Goal: Obtain resource: Download file/media

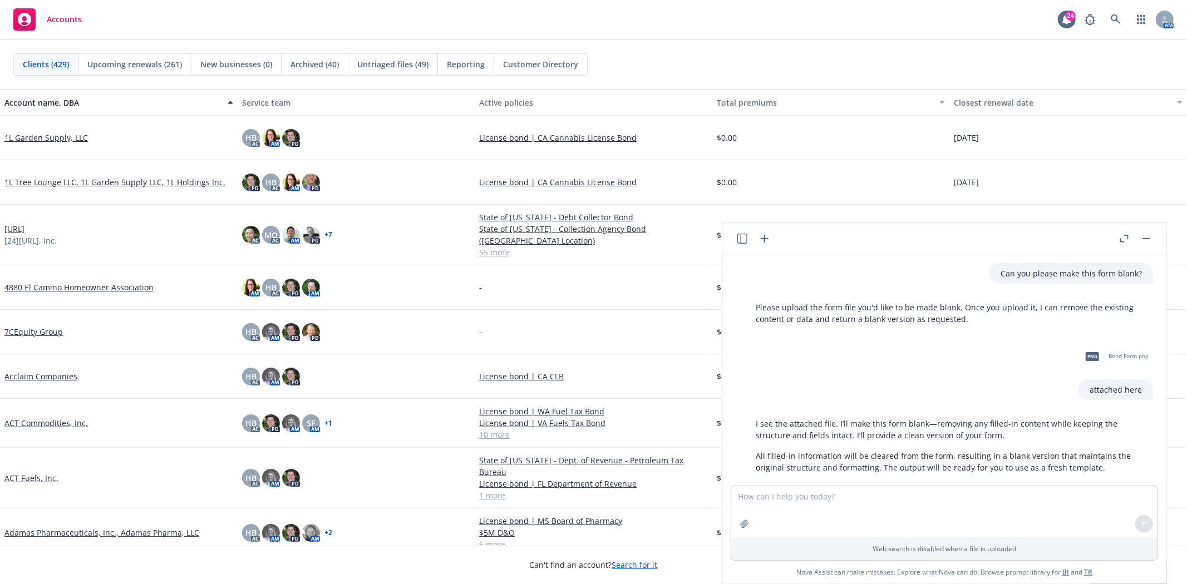
scroll to position [124, 0]
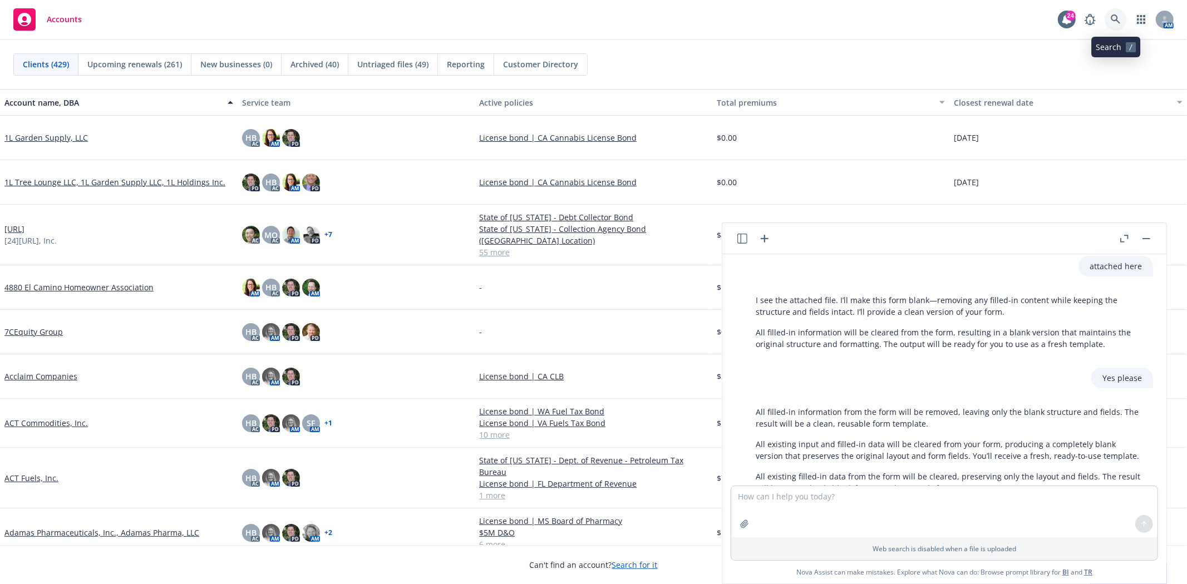
click at [1114, 19] on icon at bounding box center [1116, 19] width 10 height 10
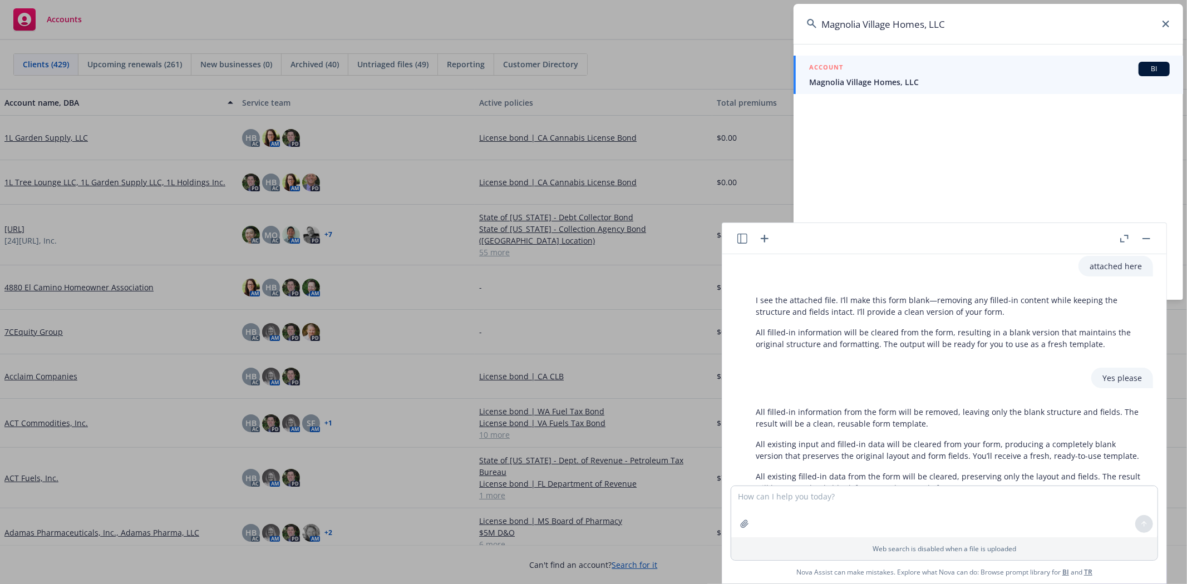
type input "Magnolia Village Homes, LLC"
click at [951, 78] on span "Magnolia Village Homes, LLC" at bounding box center [989, 82] width 361 height 12
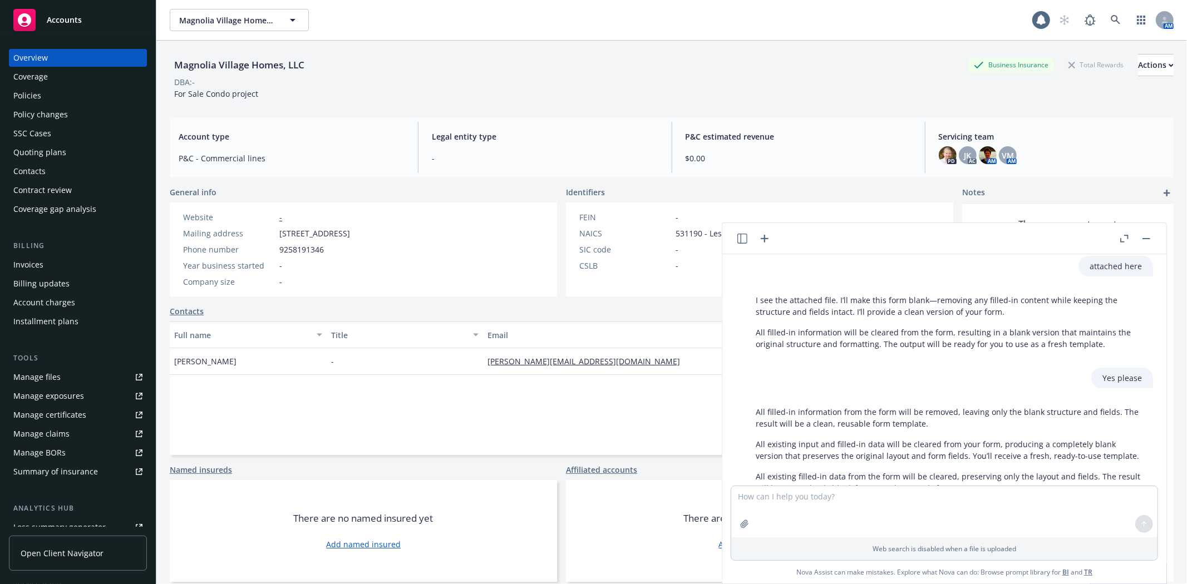
click at [1137, 240] on div at bounding box center [1135, 238] width 36 height 13
click at [1145, 240] on button "button" at bounding box center [1146, 238] width 13 height 13
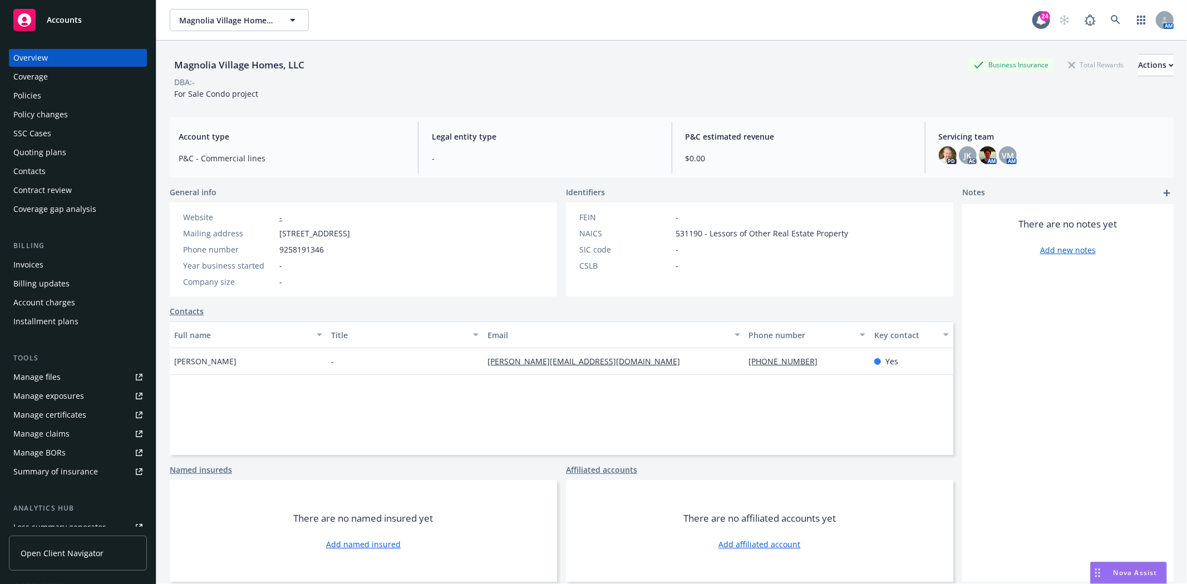
click at [59, 98] on div "Policies" at bounding box center [77, 96] width 129 height 18
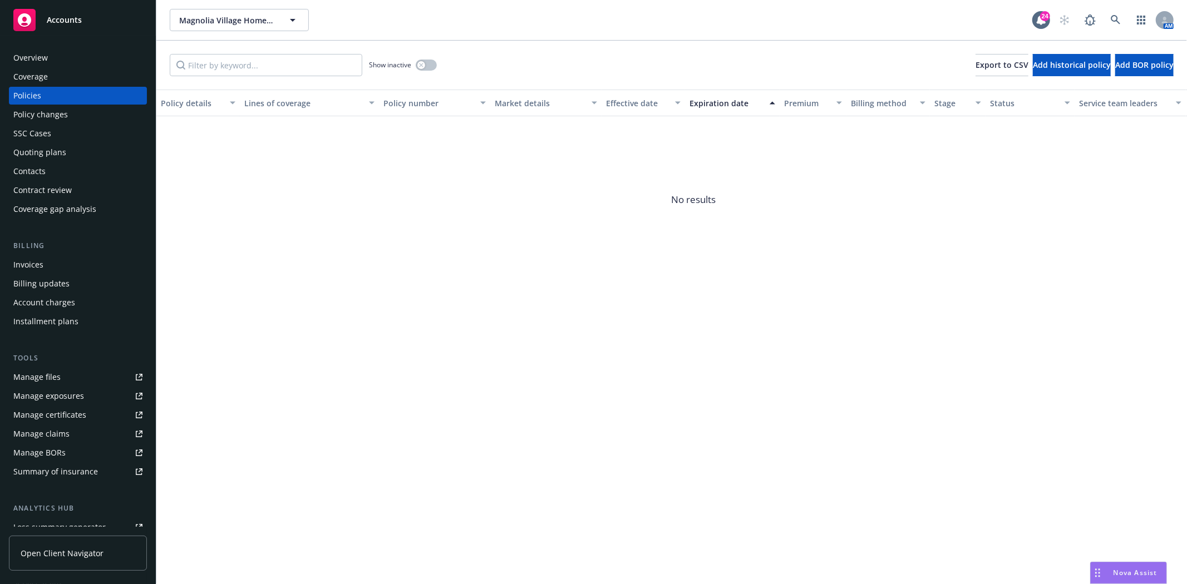
click at [79, 17] on span "Accounts" at bounding box center [64, 20] width 35 height 9
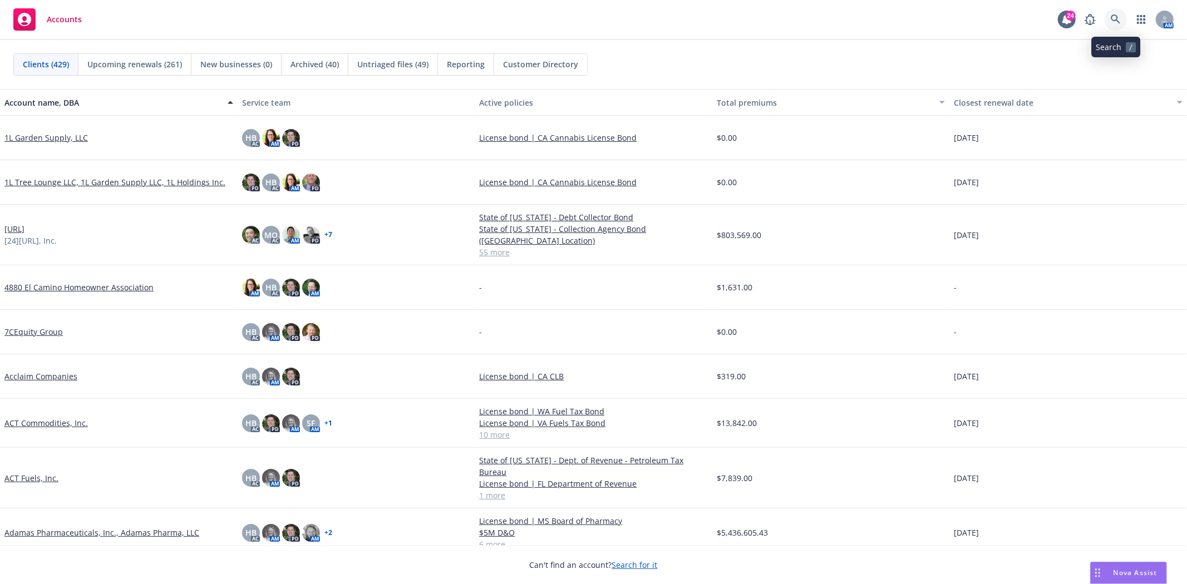
click at [1117, 23] on icon at bounding box center [1116, 19] width 10 height 10
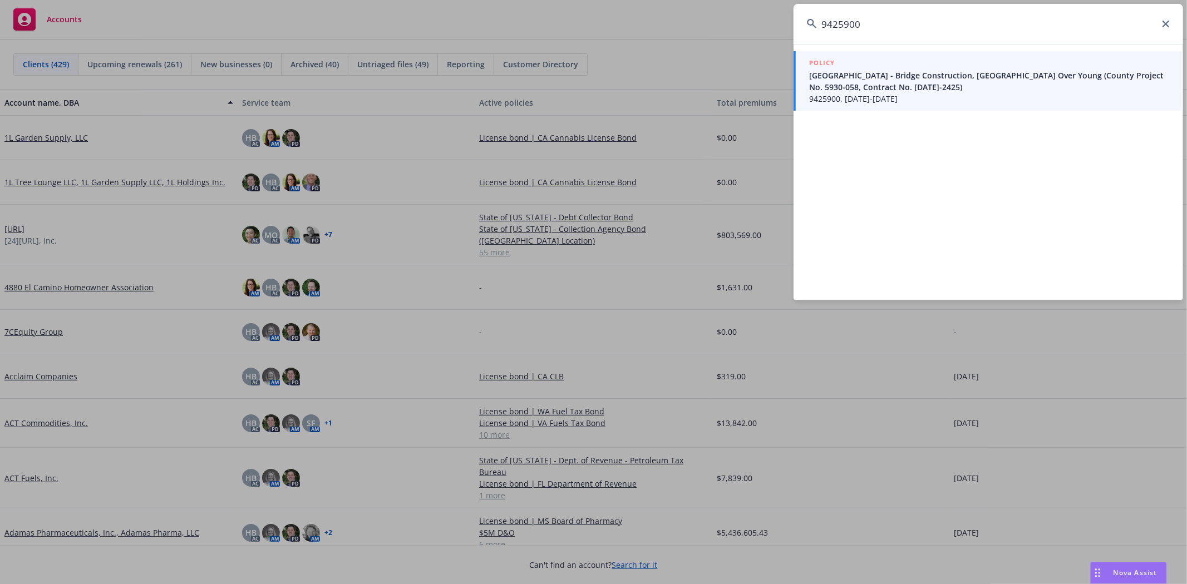
type input "9425900"
click at [1045, 71] on span "[GEOGRAPHIC_DATA] - Bridge Construction, [GEOGRAPHIC_DATA] Over Young (County P…" at bounding box center [989, 81] width 361 height 23
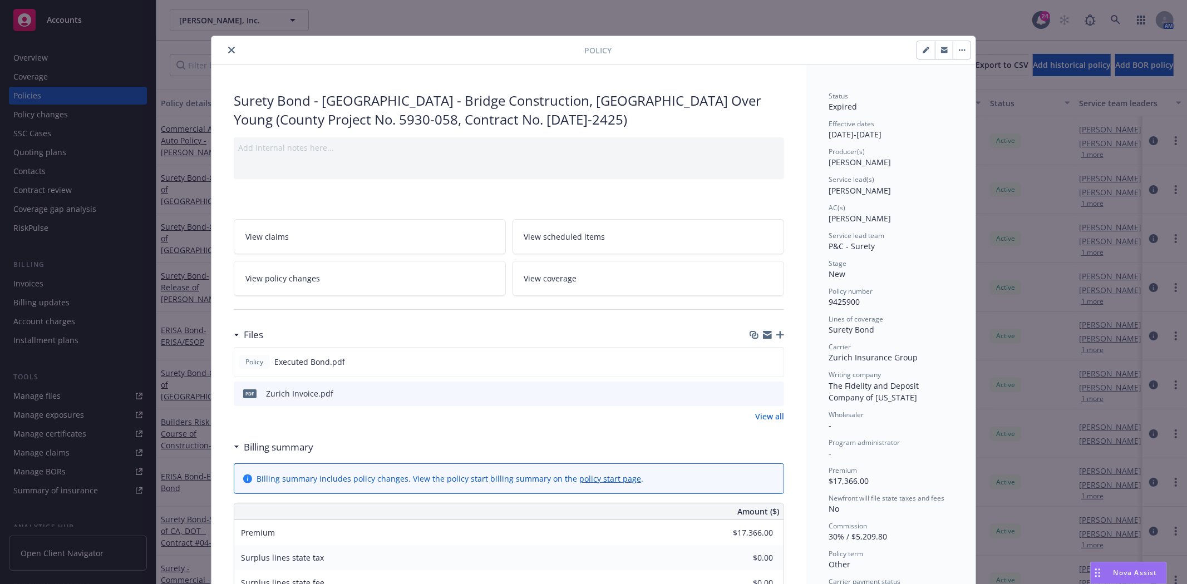
click at [772, 393] on icon "preview file" at bounding box center [773, 393] width 10 height 8
click at [751, 391] on icon "download file" at bounding box center [755, 392] width 9 height 9
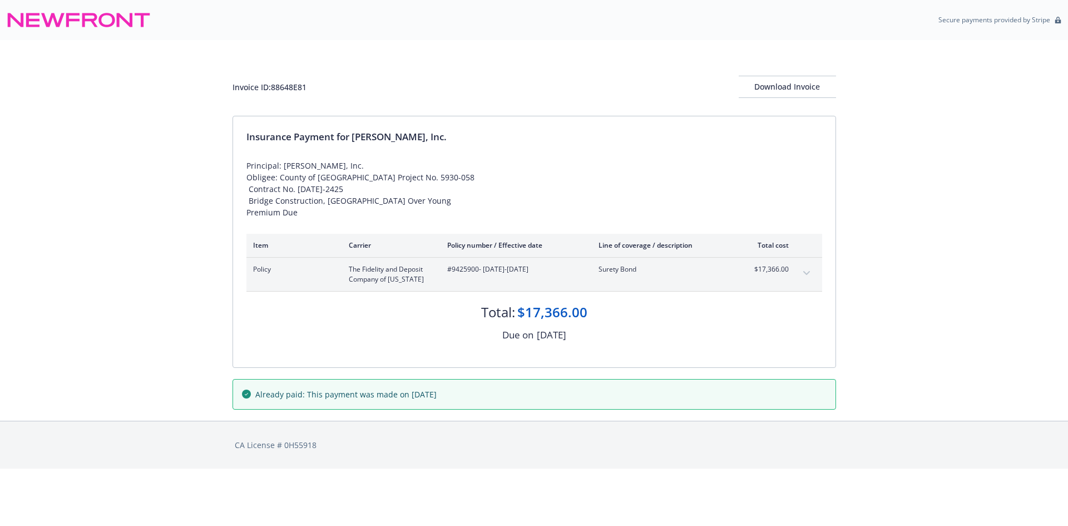
click at [467, 274] on span "#9425900 - [DATE]-[DATE]" at bounding box center [514, 269] width 134 height 10
click at [467, 274] on span "#9425900 - 02/27/2025-06/17/2025" at bounding box center [514, 269] width 134 height 10
copy span "9425900"
